Goal: Check status: Check status

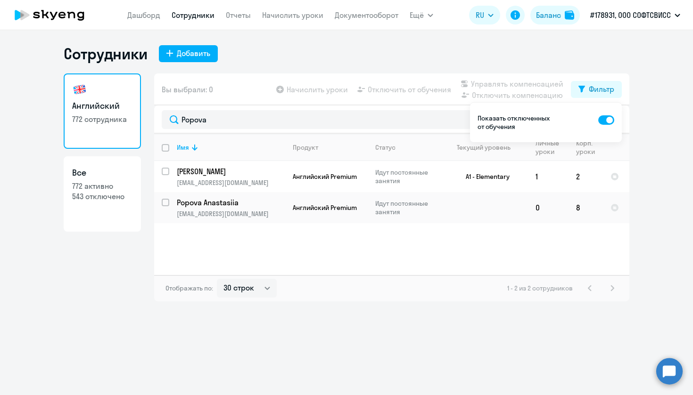
select select "30"
click at [555, 17] on div "Баланс" at bounding box center [548, 14] width 25 height 11
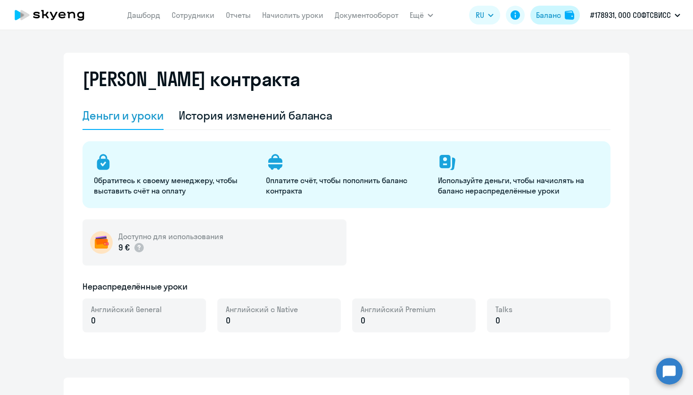
select select "english_adult_not_native_speaker"
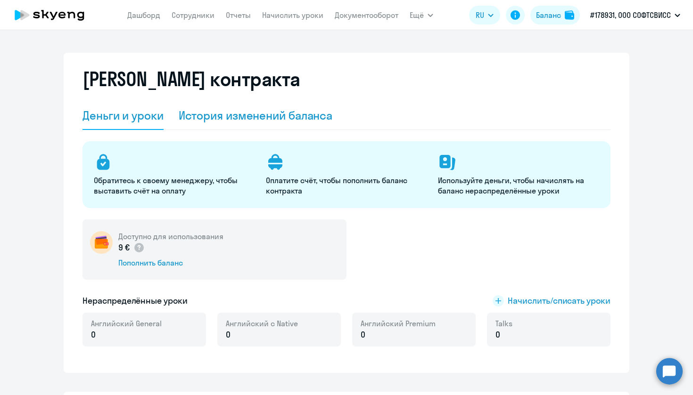
click at [228, 122] on div "История изменений баланса" at bounding box center [256, 115] width 154 height 15
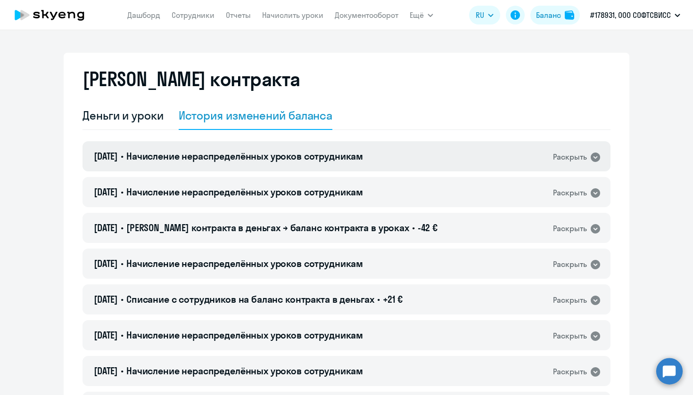
click at [316, 158] on span "Начисление нераспределённых уроков сотрудникам" at bounding box center [244, 156] width 237 height 12
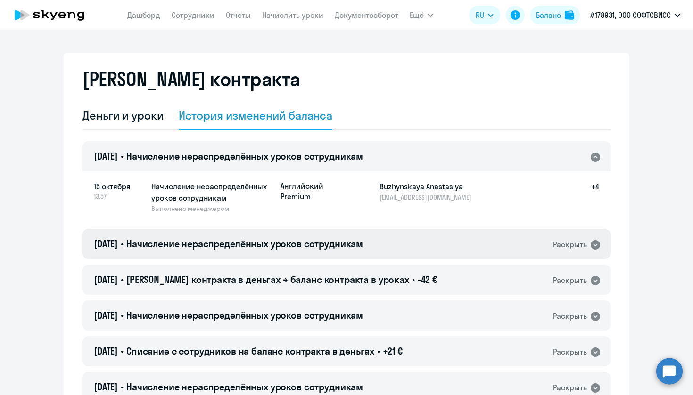
click at [402, 238] on div "[DATE] • Начисление нераспределённых уроков сотрудникам Раскрыть" at bounding box center [346, 244] width 528 height 30
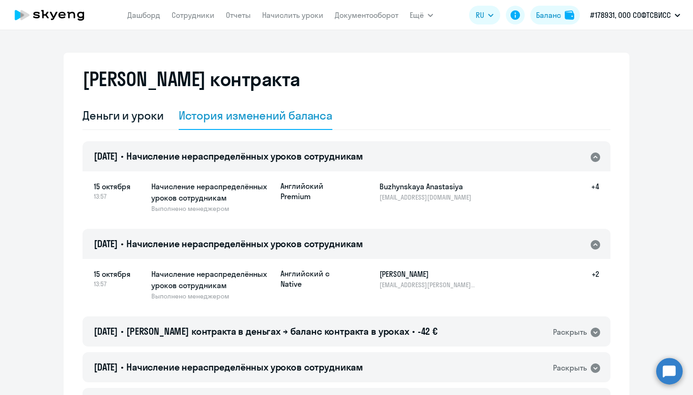
scroll to position [71, 0]
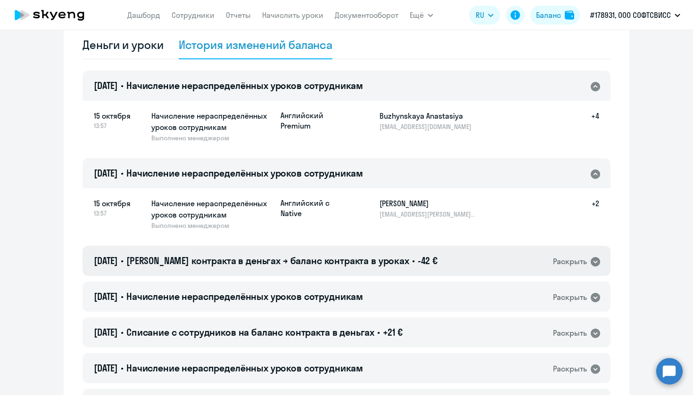
click at [418, 262] on span "-42 €" at bounding box center [428, 261] width 20 height 12
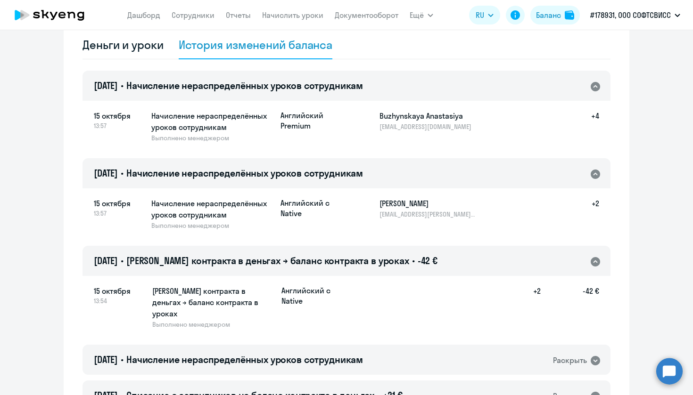
scroll to position [150, 0]
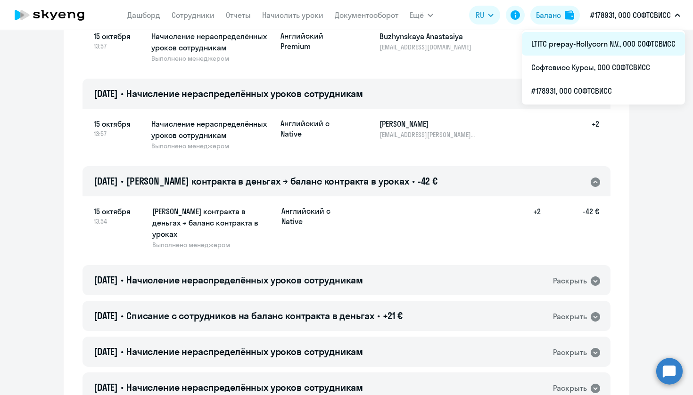
click at [630, 41] on li "LTITC prepay-Hollycorn N.V., ООО СОФТСВИСС" at bounding box center [603, 44] width 163 height 24
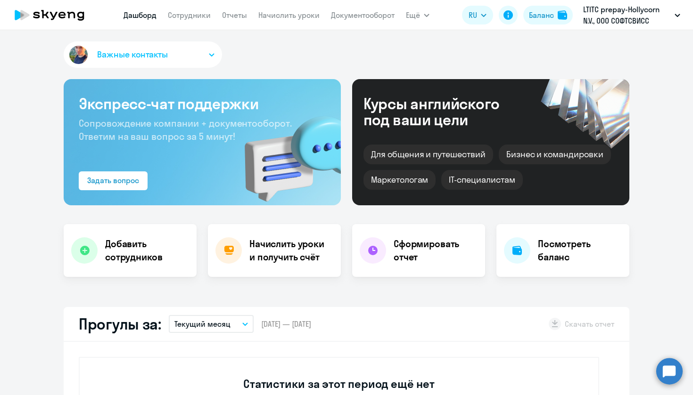
select select "30"
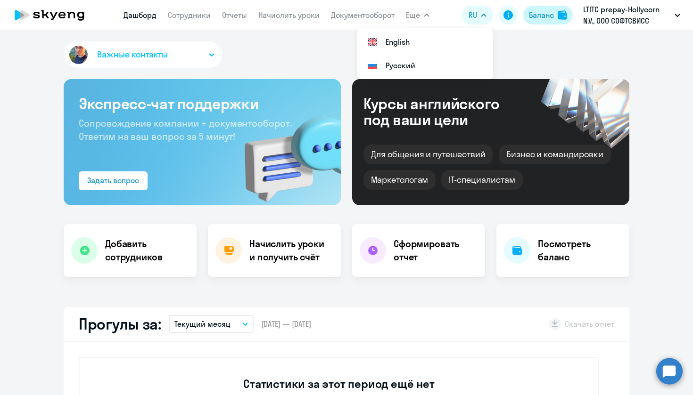
click at [527, 15] on div "Баланс" at bounding box center [540, 14] width 26 height 11
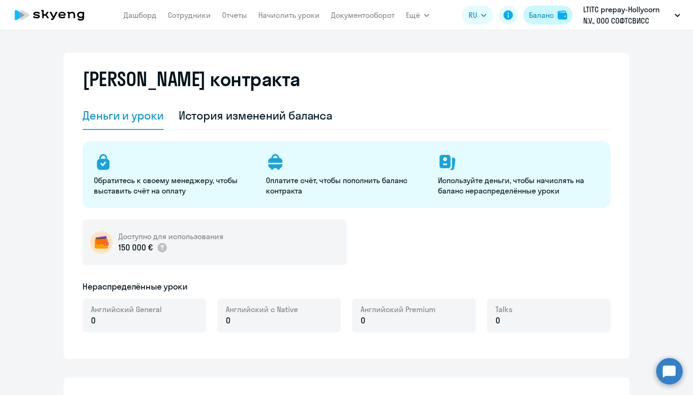
select select "english_adult_not_native_speaker"
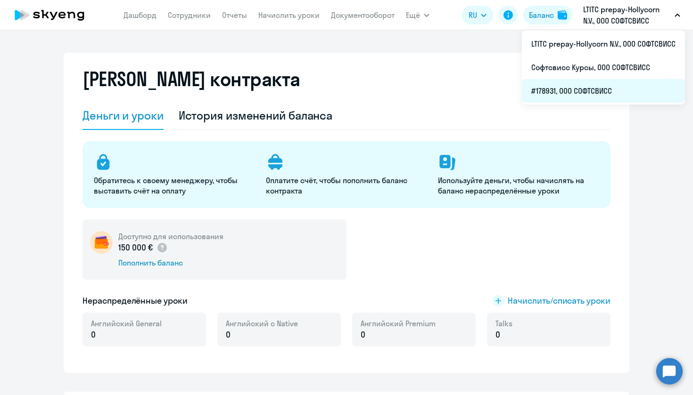
click at [619, 90] on li "#178931, ООО СОФТСВИСС" at bounding box center [603, 91] width 163 height 24
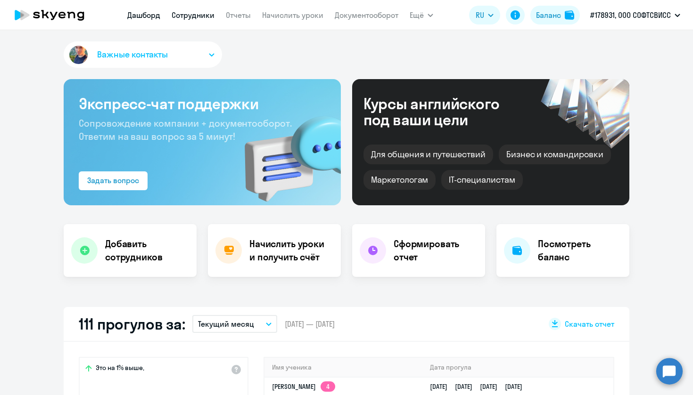
click at [192, 14] on link "Сотрудники" at bounding box center [193, 14] width 43 height 9
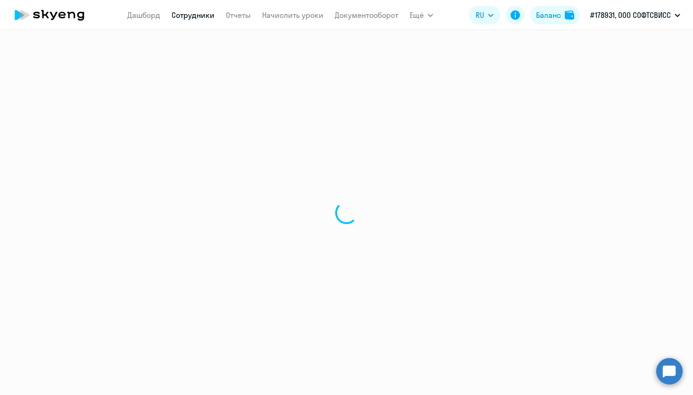
select select "30"
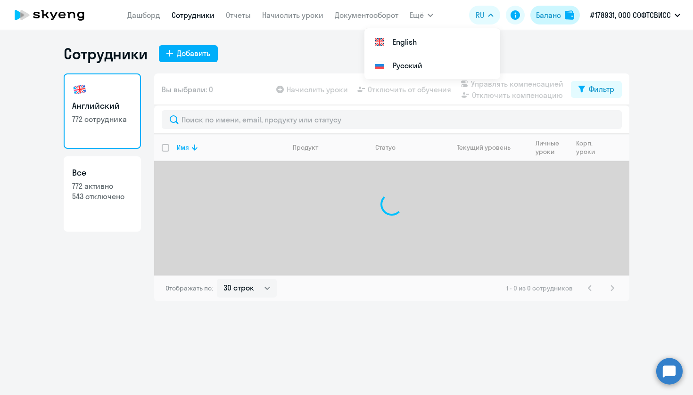
click at [550, 13] on div "Баланс" at bounding box center [548, 14] width 25 height 11
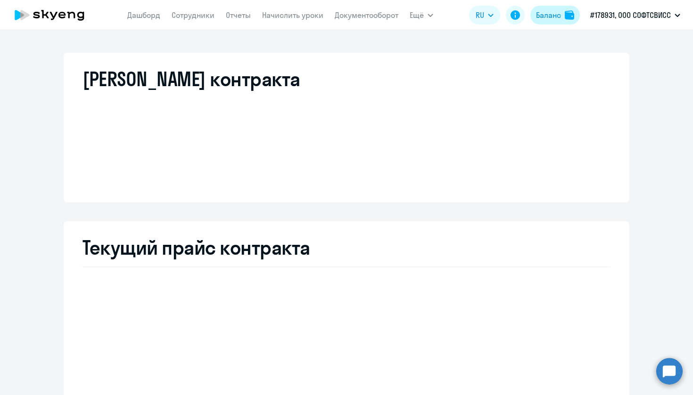
select select "english_adult_not_native_speaker"
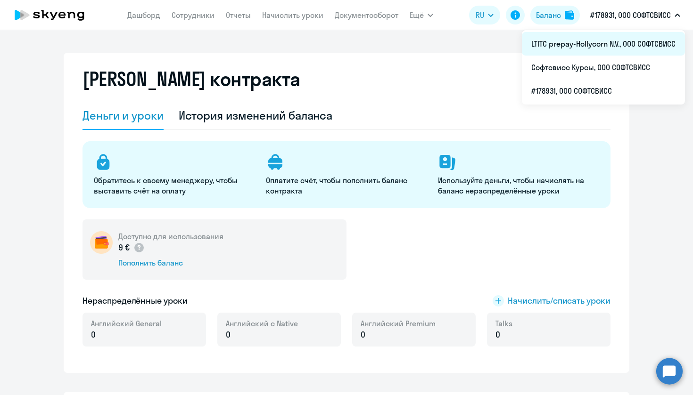
click at [587, 46] on li "LTITC prepay-Hollycorn N.V., ООО СОФТСВИСС" at bounding box center [603, 44] width 163 height 24
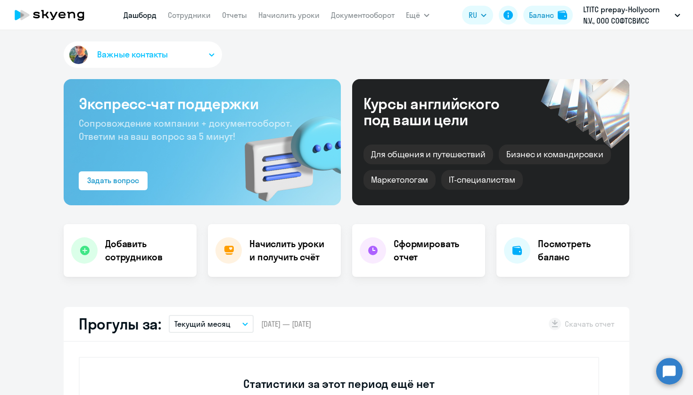
select select "30"
click at [200, 17] on link "Сотрудники" at bounding box center [189, 14] width 43 height 9
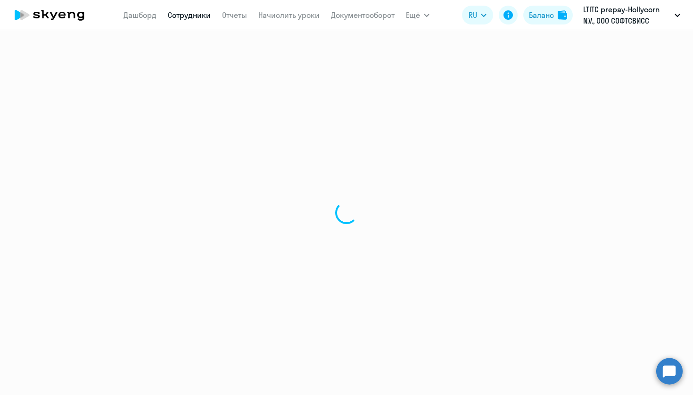
select select "30"
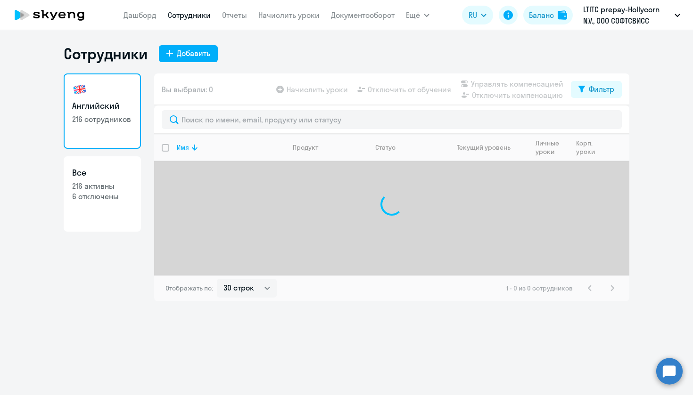
select select "30"
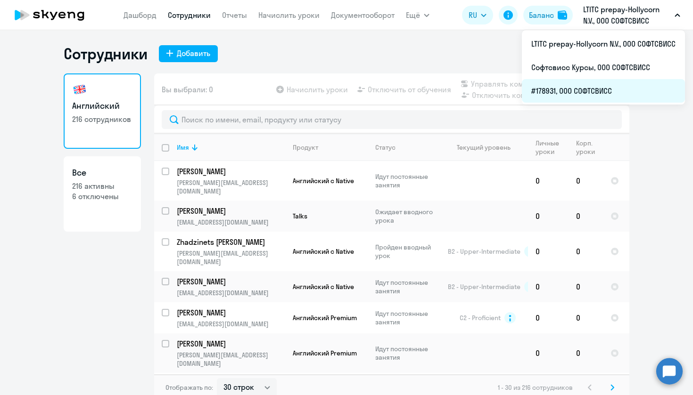
click at [587, 89] on li "#178931, ООО СОФТСВИСС" at bounding box center [603, 91] width 163 height 24
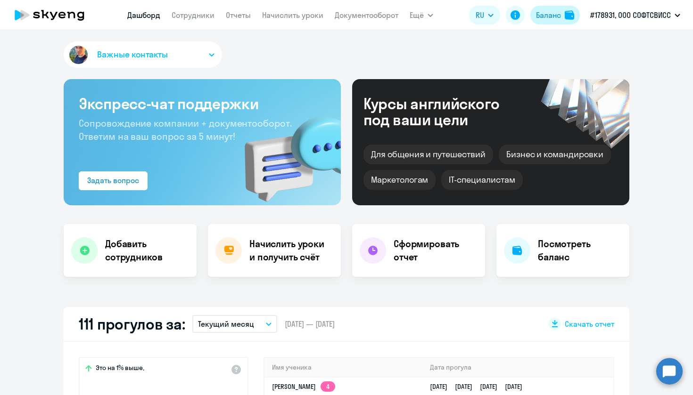
click at [554, 9] on button "Баланс" at bounding box center [554, 15] width 49 height 19
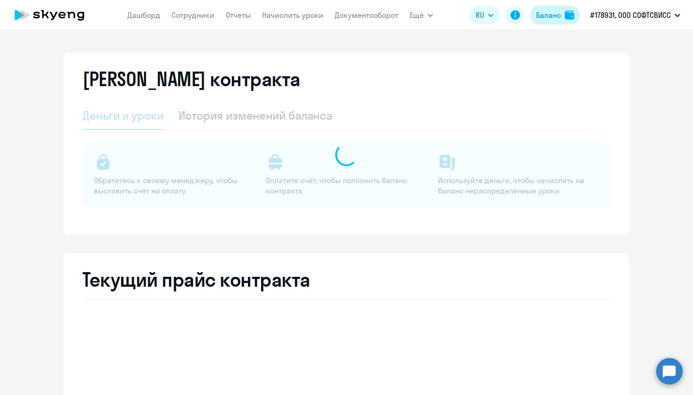
select select "english_adult_not_native_speaker"
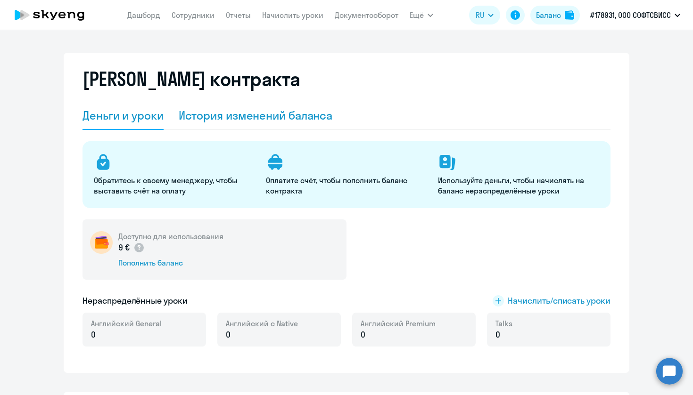
click at [237, 124] on div "История изменений баланса" at bounding box center [256, 116] width 154 height 28
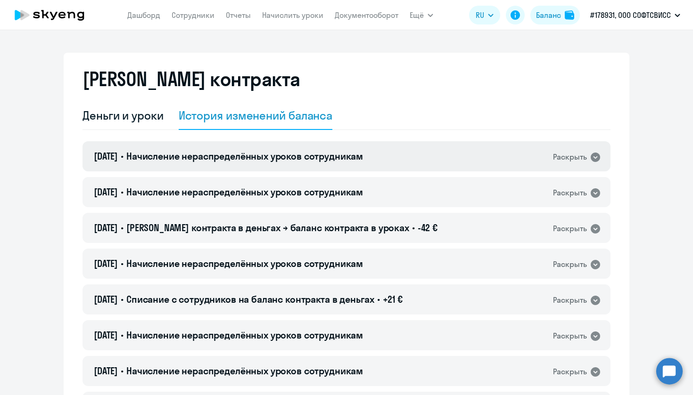
click at [410, 168] on div "[DATE] • Начисление нераспределённых уроков сотрудникам Раскрыть" at bounding box center [346, 156] width 528 height 30
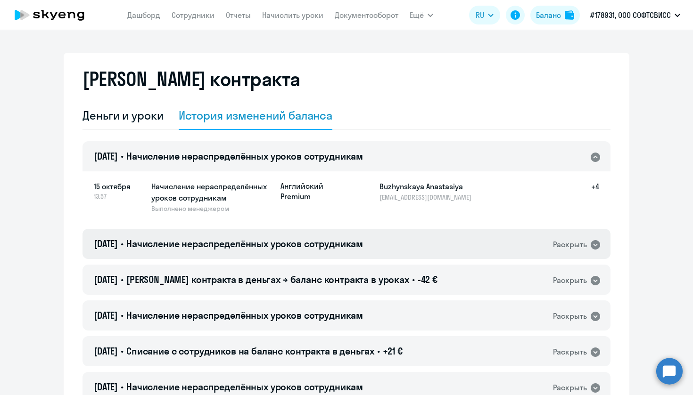
click at [421, 242] on div "[DATE] • Начисление нераспределённых уроков сотрудникам Раскрыть" at bounding box center [346, 244] width 528 height 30
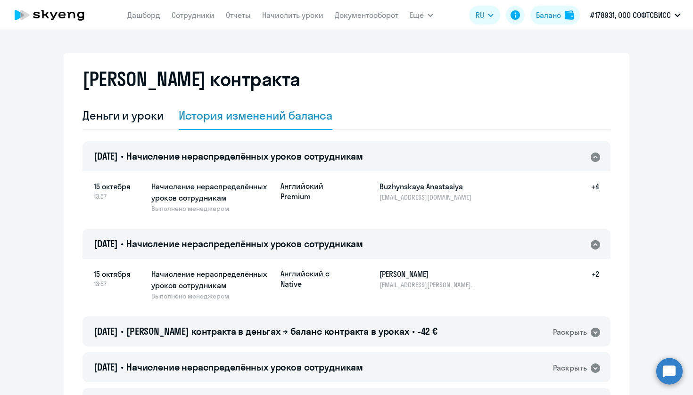
click at [435, 162] on div "[DATE] • Начисление нераспределённых уроков сотрудникам Раскрыть" at bounding box center [346, 156] width 528 height 30
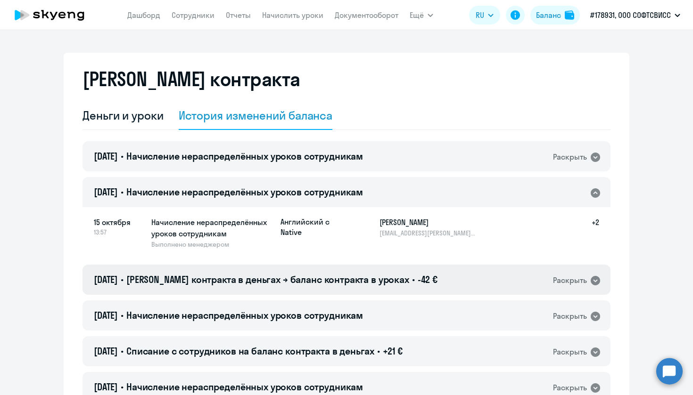
click at [441, 277] on div "15.10.2025 • Баланс контракта в деньгах → баланс контракта в уроках • -42 € Рас…" at bounding box center [346, 280] width 528 height 30
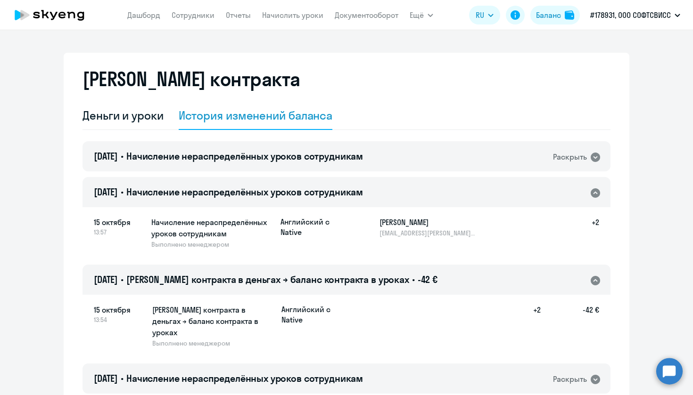
scroll to position [148, 0]
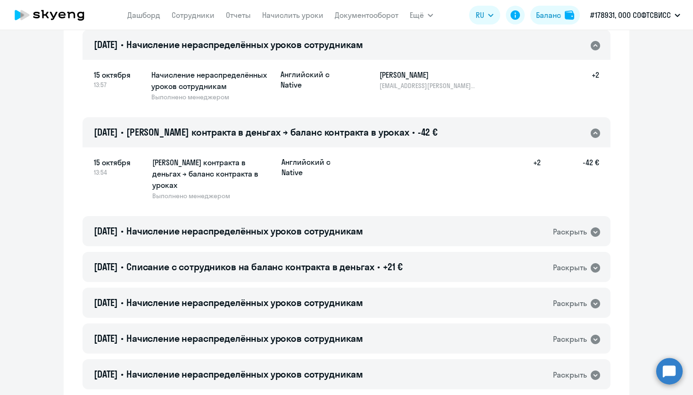
click at [451, 131] on div "15.10.2025 • Баланс контракта в деньгах → баланс контракта в уроках • -42 € Рас…" at bounding box center [346, 132] width 528 height 30
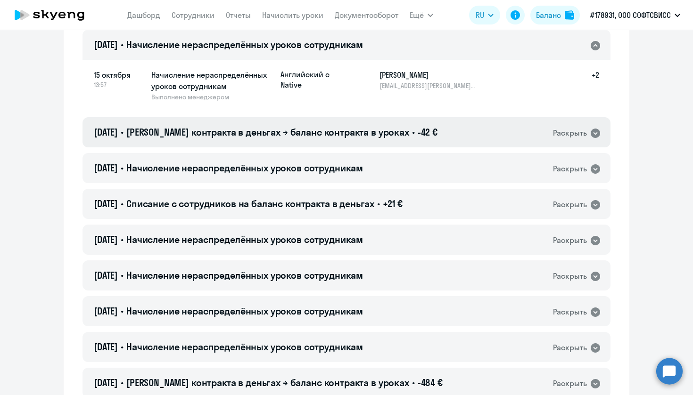
scroll to position [293, 0]
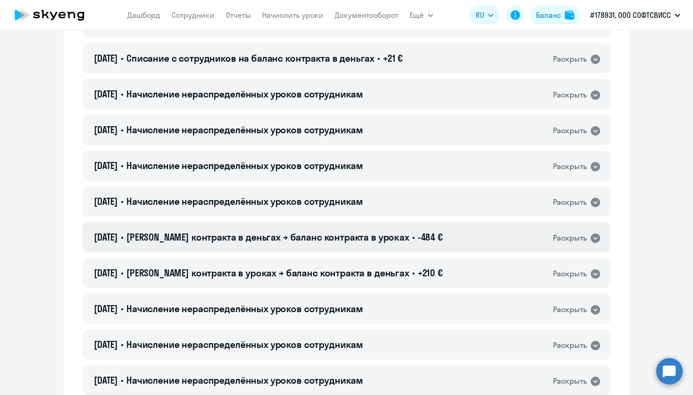
click at [443, 237] on div "15.10.2025 • Баланс контракта в деньгах → баланс контракта в уроках • -484 € Ра…" at bounding box center [346, 237] width 528 height 30
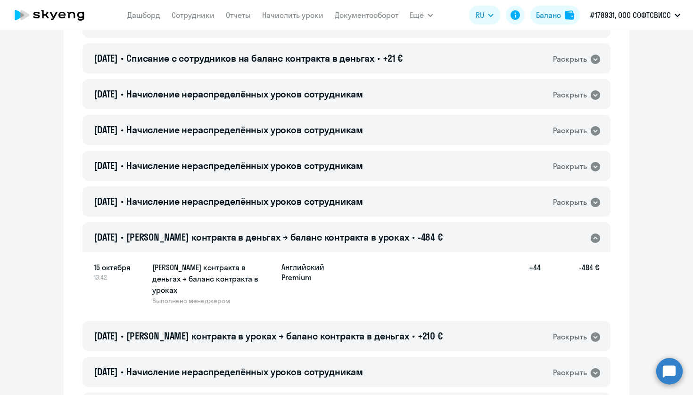
scroll to position [346, 0]
